Goal: Use online tool/utility: Use online tool/utility

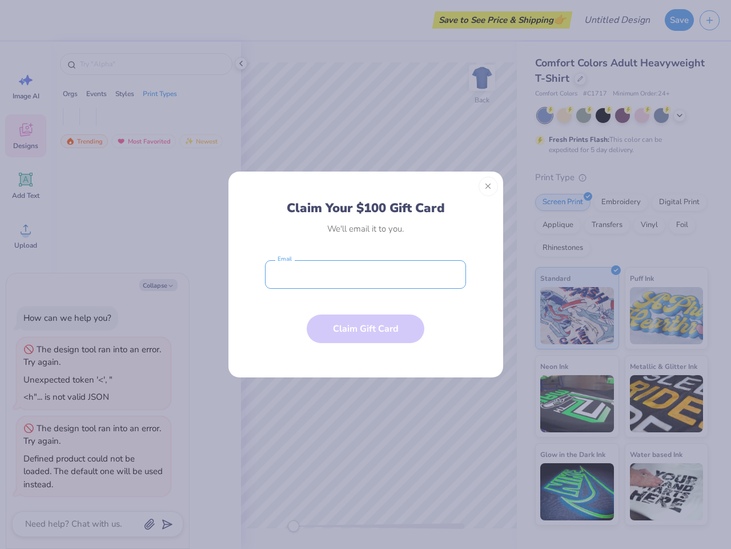
type textarea "x"
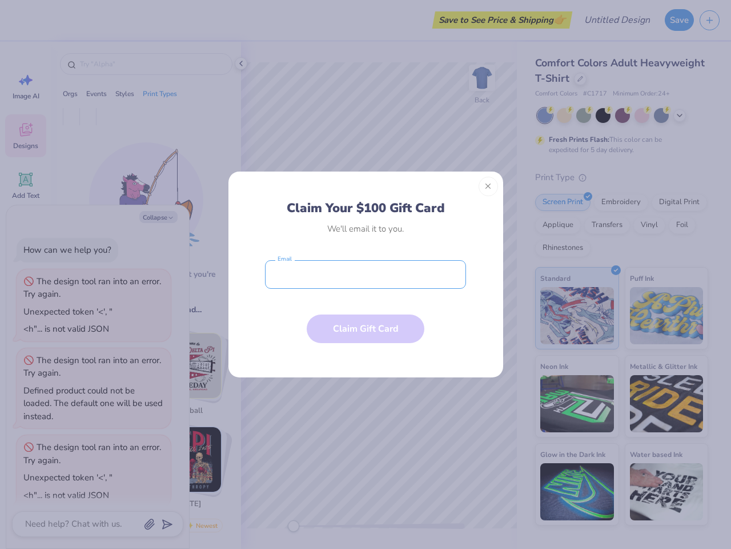
scroll to position [11, 0]
